Goal: Task Accomplishment & Management: Complete application form

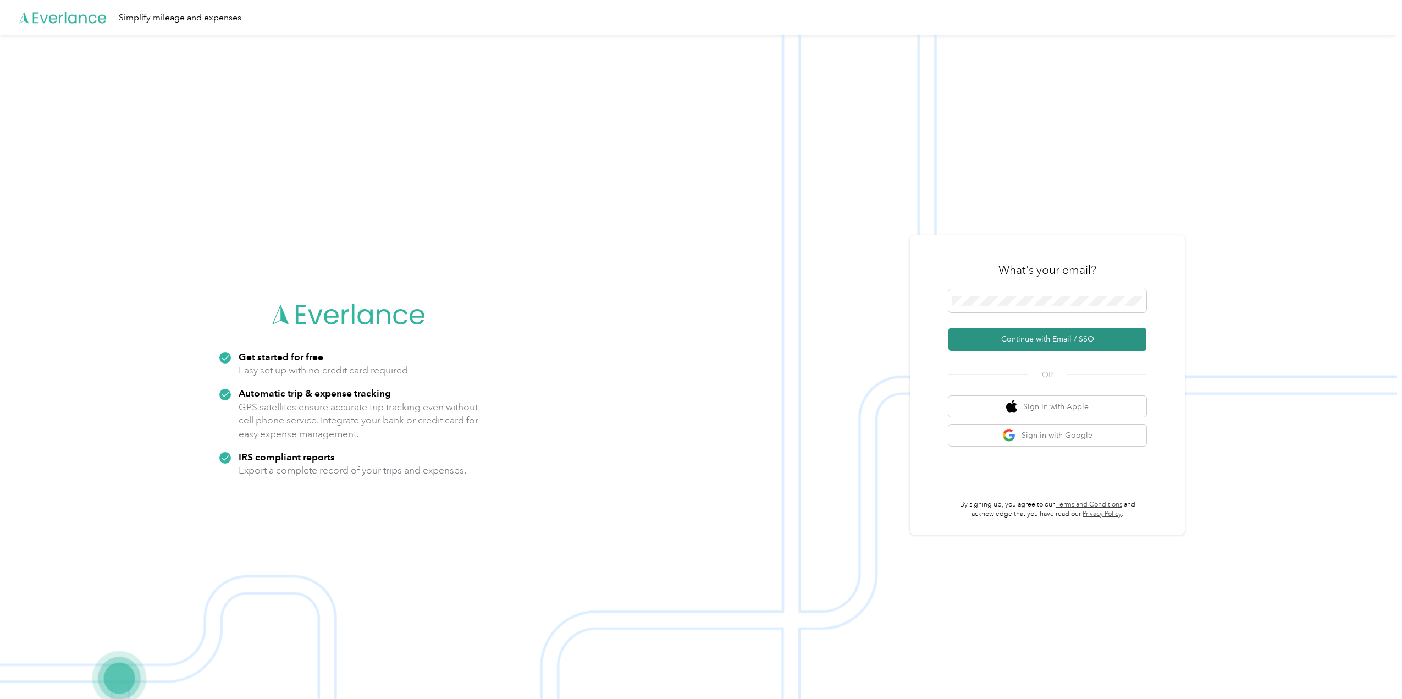
click at [1020, 339] on button "Continue with Email / SSO" at bounding box center [1047, 339] width 198 height 23
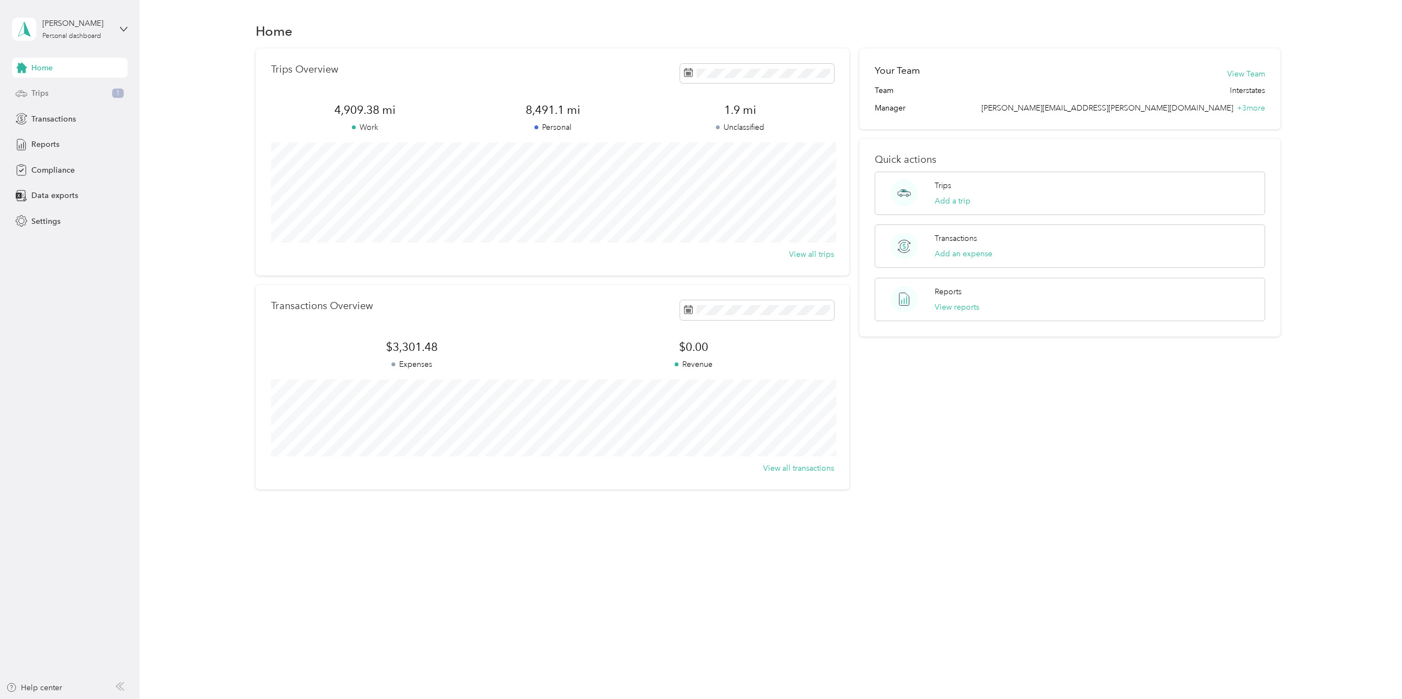
click at [42, 97] on span "Trips" at bounding box center [39, 93] width 17 height 12
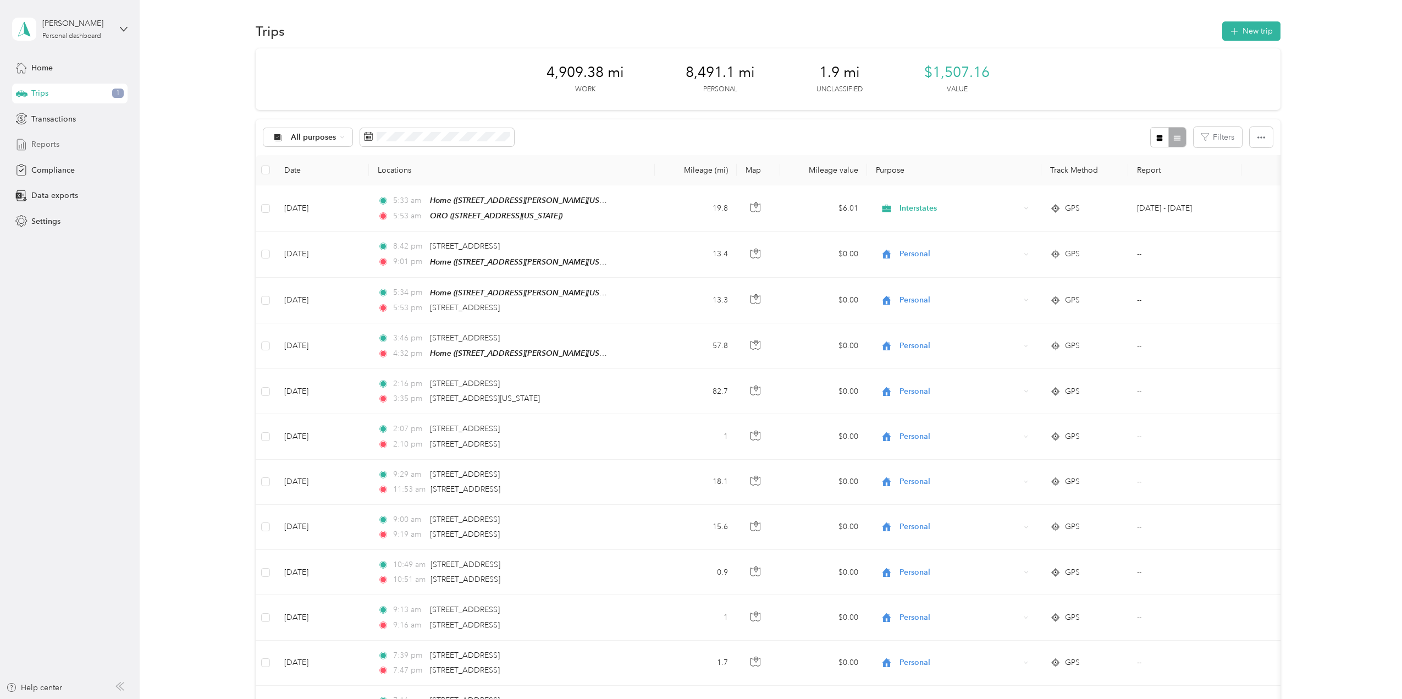
click at [40, 145] on span "Reports" at bounding box center [45, 145] width 28 height 12
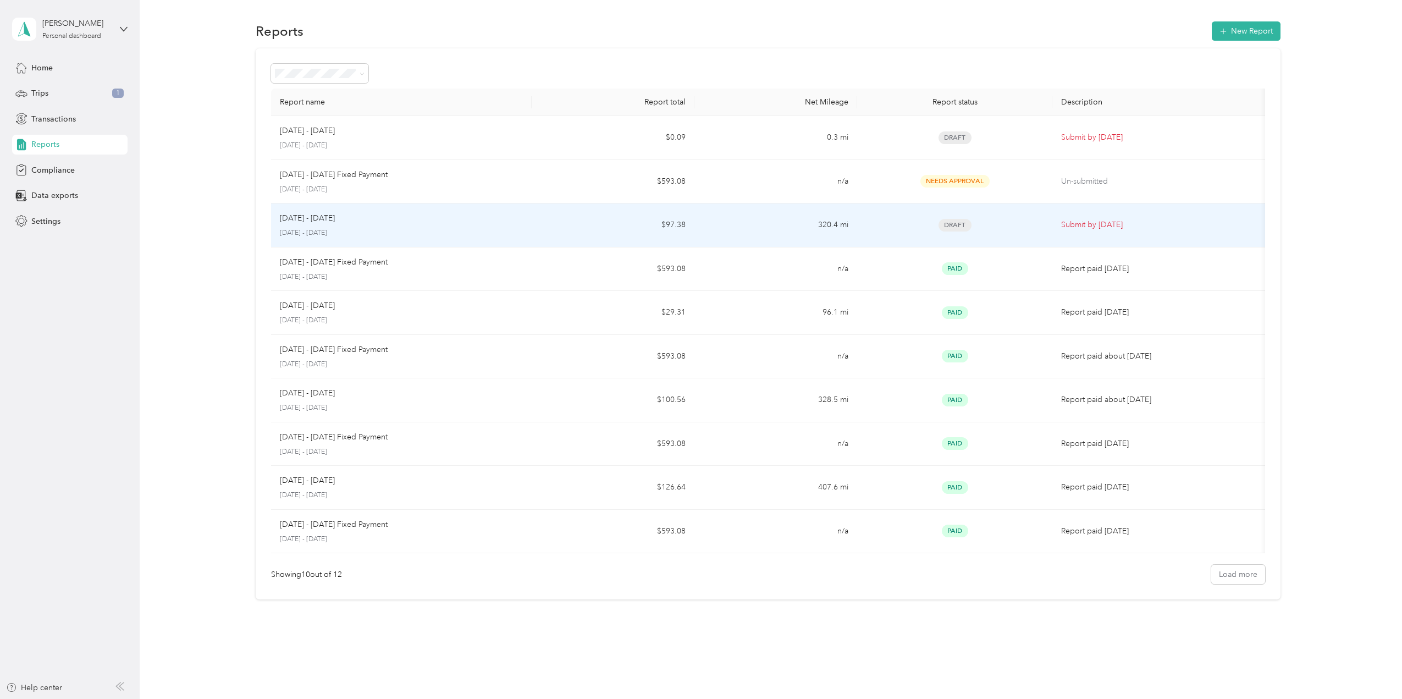
click at [828, 229] on td "320.4 mi" at bounding box center [775, 225] width 163 height 44
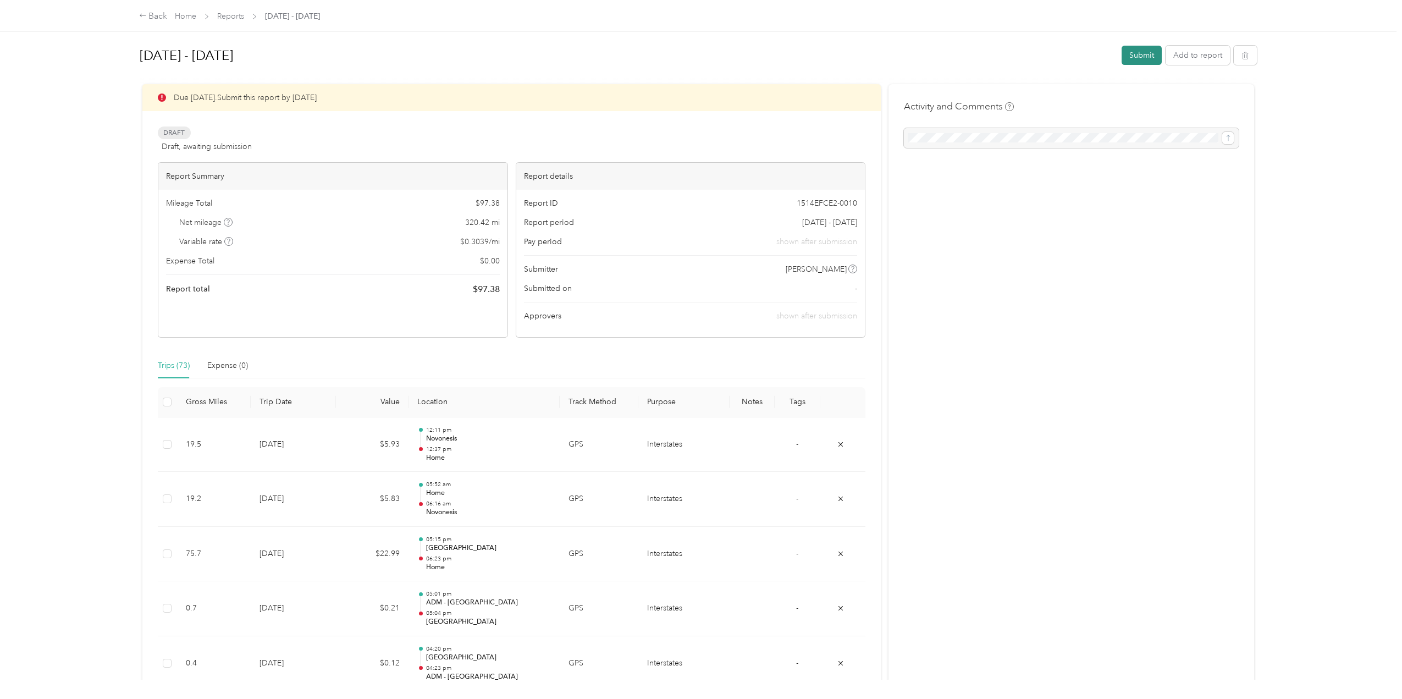
click at [1142, 57] on button "Submit" at bounding box center [1141, 55] width 40 height 19
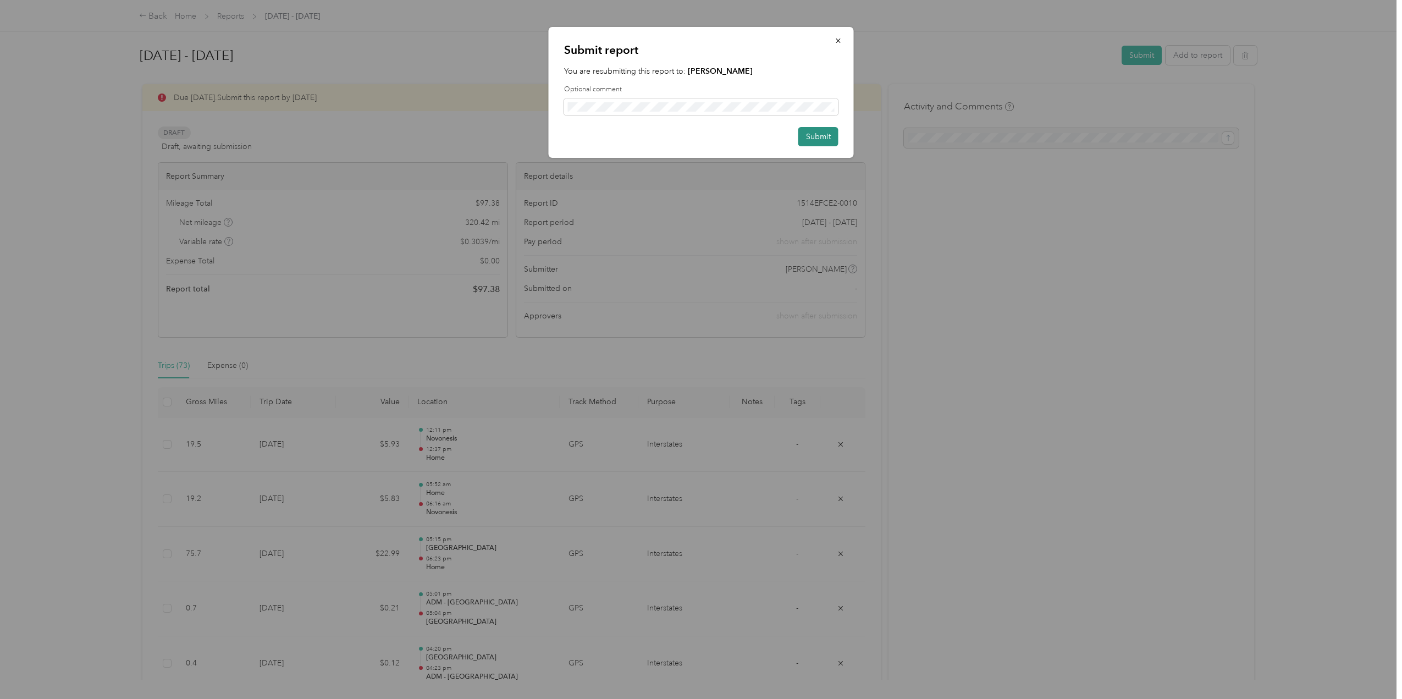
click at [809, 133] on button "Submit" at bounding box center [818, 136] width 40 height 19
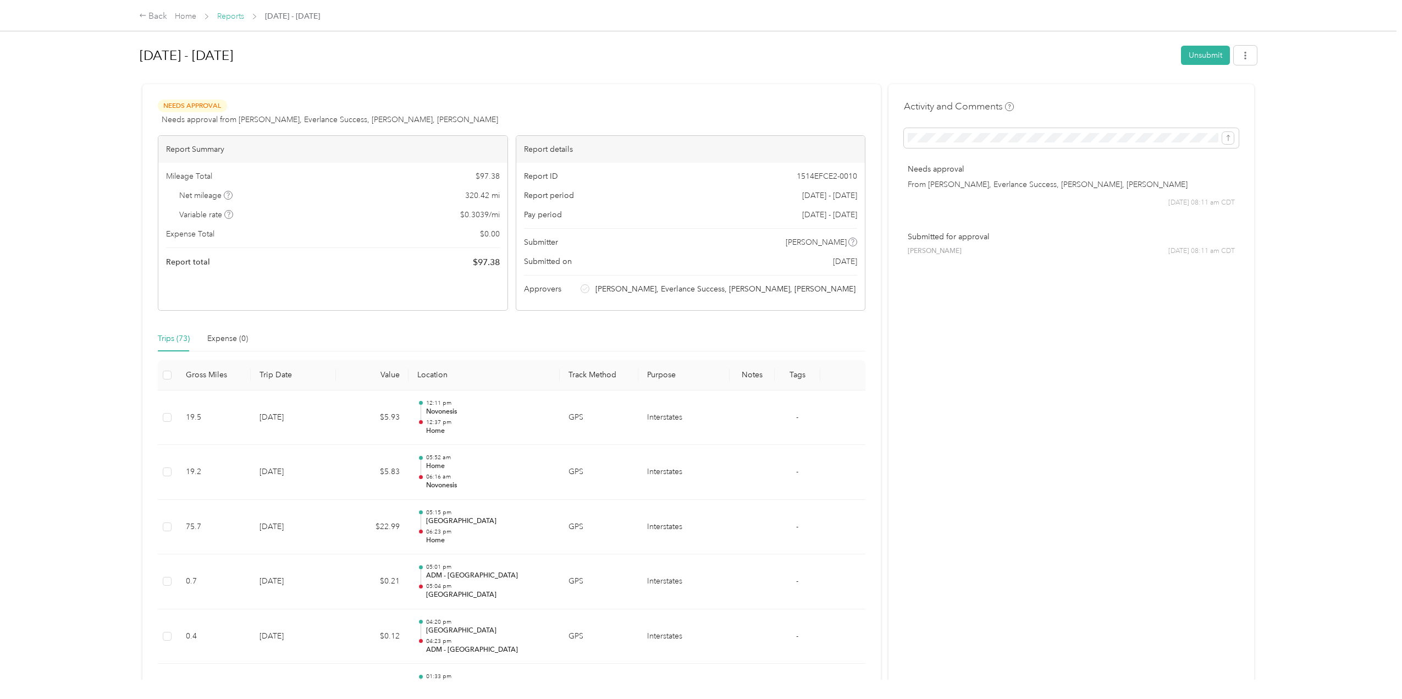
click at [236, 17] on link "Reports" at bounding box center [230, 16] width 27 height 9
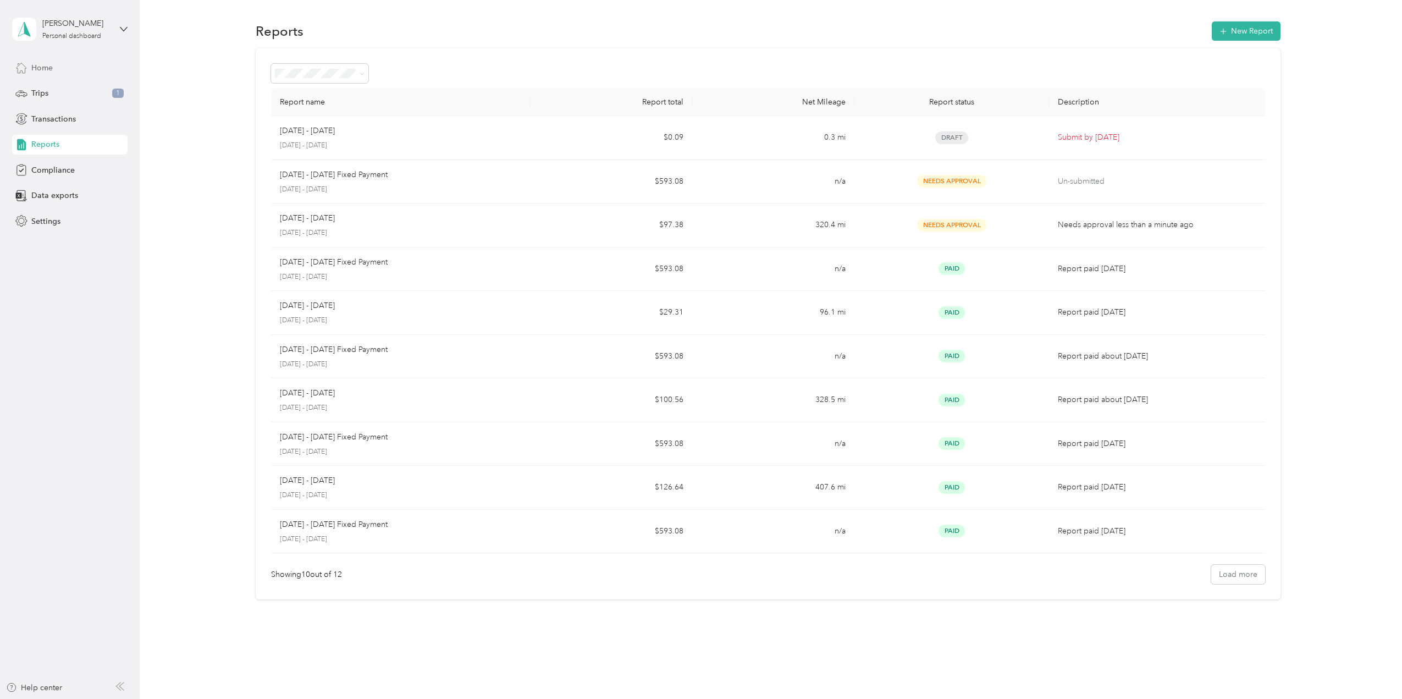
click at [20, 61] on div "Home" at bounding box center [69, 68] width 115 height 20
